Goal: Information Seeking & Learning: Learn about a topic

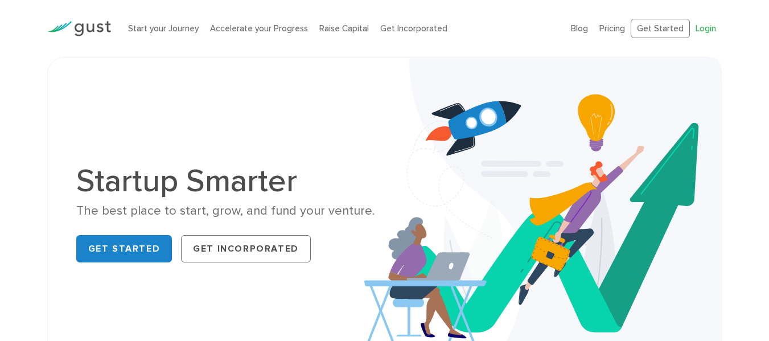
click at [702, 28] on link "Login" at bounding box center [705, 28] width 20 height 10
click at [619, 33] on link "Pricing" at bounding box center [612, 28] width 26 height 10
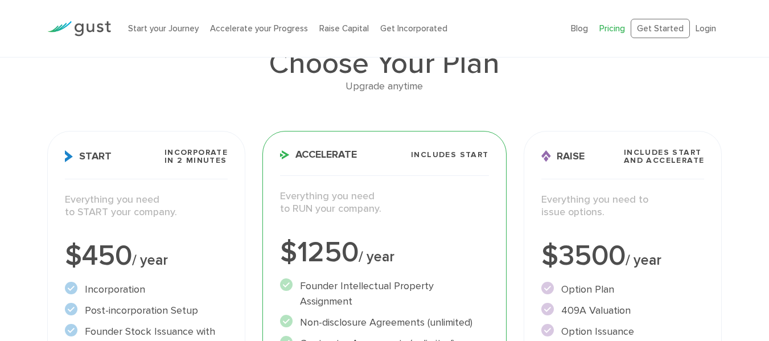
scroll to position [57, 0]
